Goal: Find contact information: Find contact information

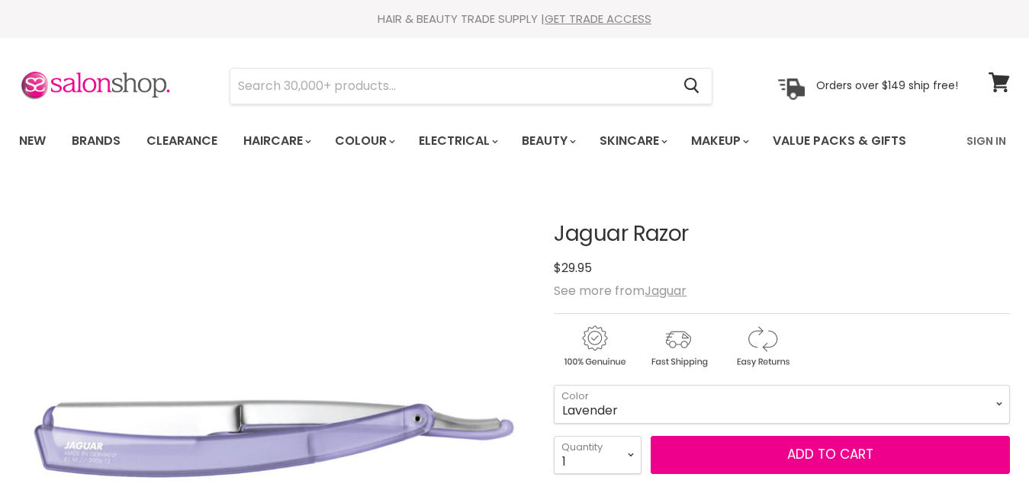
scroll to position [1828, 0]
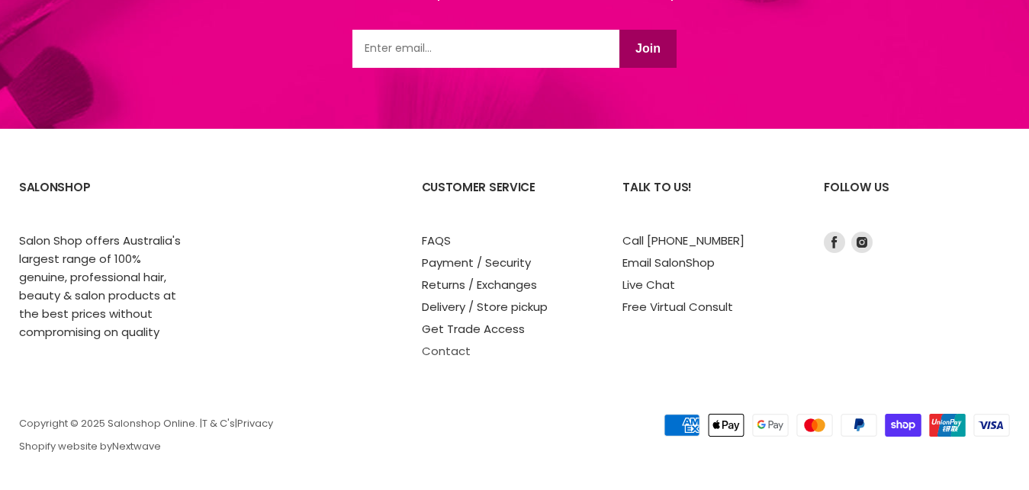
click at [449, 346] on link "Contact" at bounding box center [446, 351] width 49 height 16
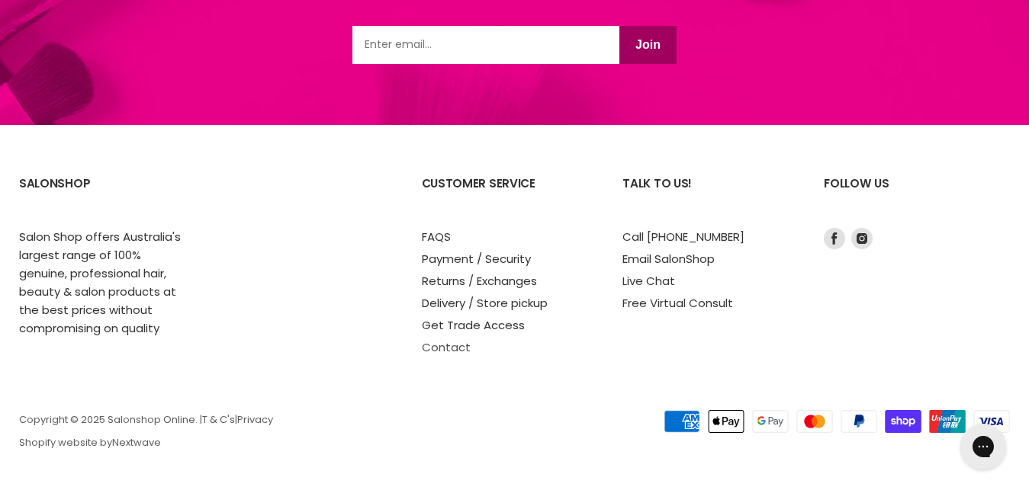
scroll to position [0, 0]
click at [444, 347] on link "Contact" at bounding box center [446, 347] width 49 height 16
